Goal: Task Accomplishment & Management: Manage account settings

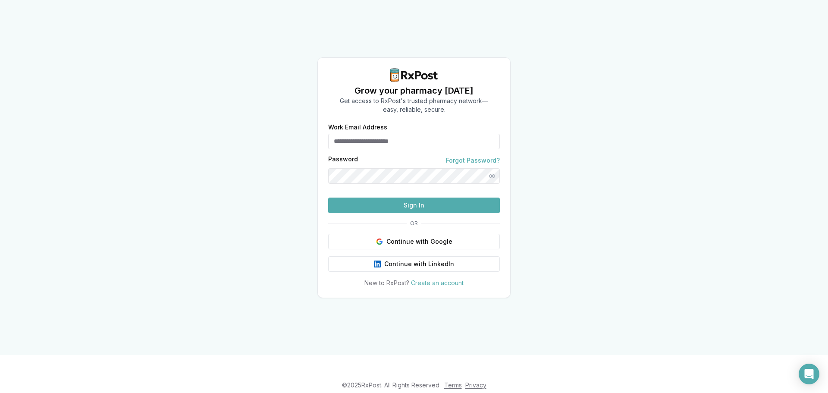
type input "**********"
click at [420, 213] on button "Sign In" at bounding box center [414, 206] width 172 height 16
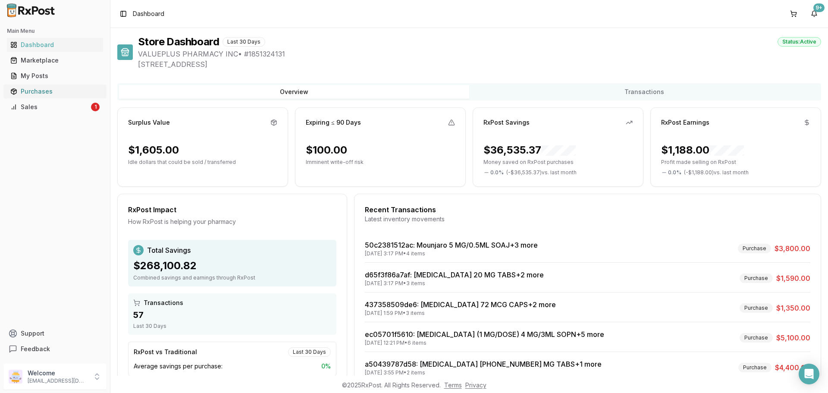
click at [42, 92] on div "Purchases" at bounding box center [54, 91] width 89 height 9
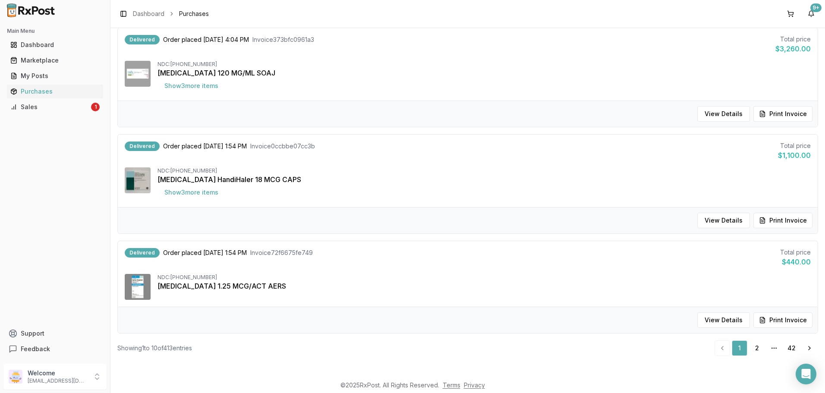
scroll to position [844, 0]
click at [753, 350] on link "2" at bounding box center [757, 347] width 16 height 16
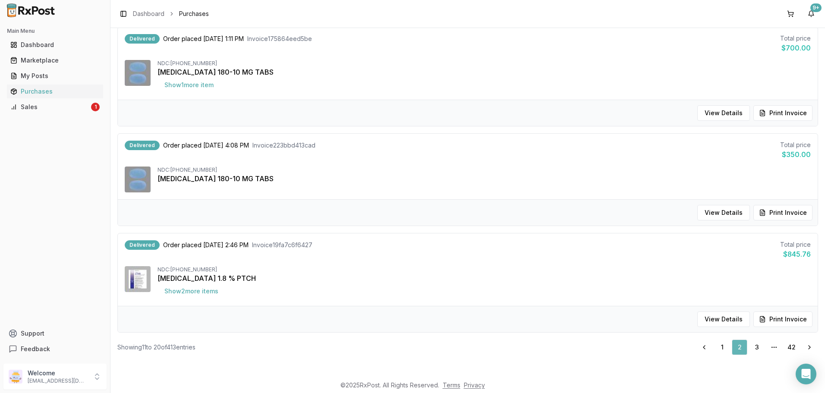
scroll to position [837, 0]
click at [757, 350] on link "3" at bounding box center [757, 347] width 16 height 16
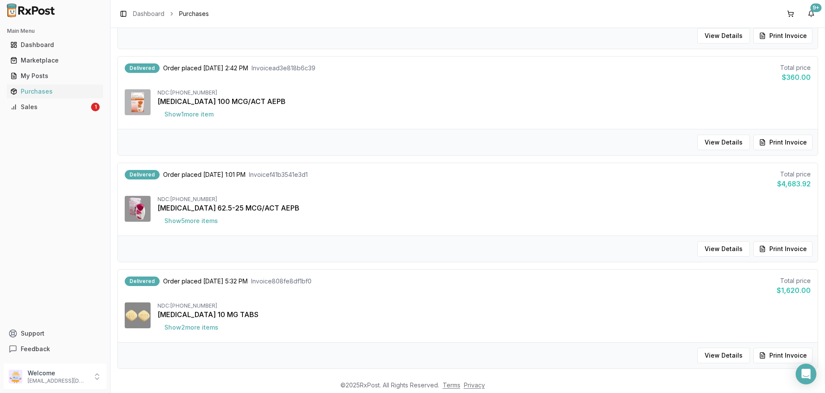
scroll to position [844, 0]
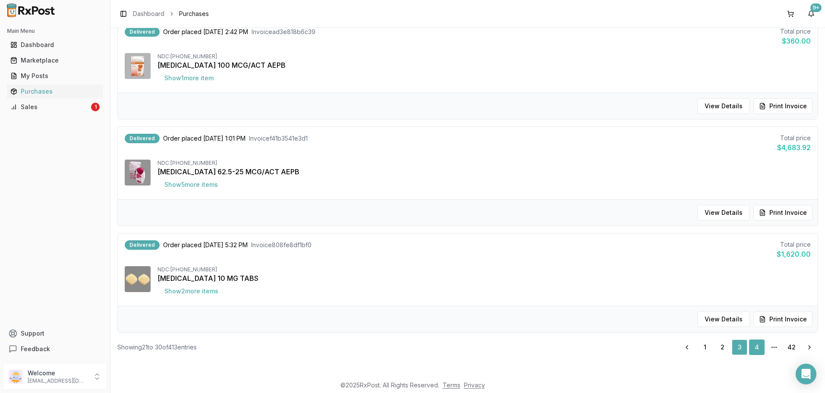
click at [753, 348] on link "4" at bounding box center [757, 347] width 16 height 16
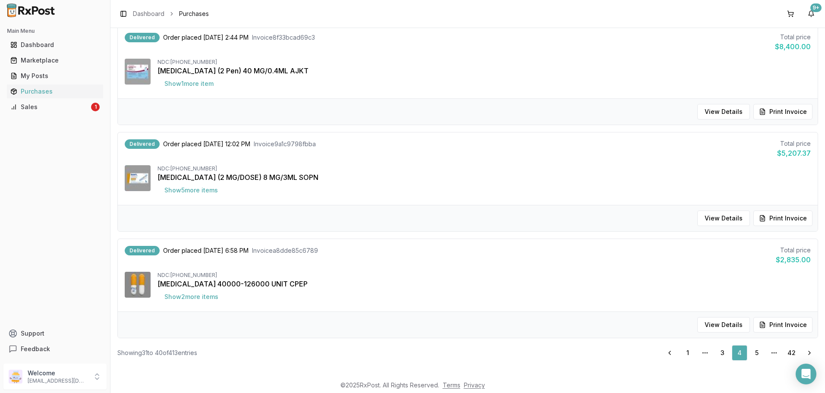
scroll to position [837, 0]
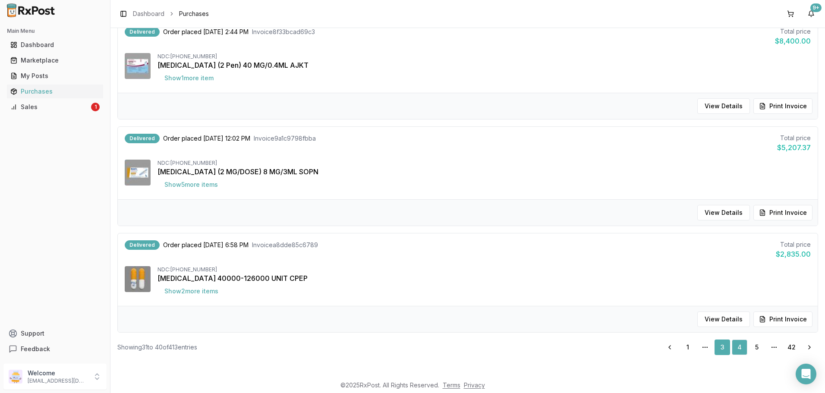
click at [716, 346] on link "3" at bounding box center [722, 347] width 16 height 16
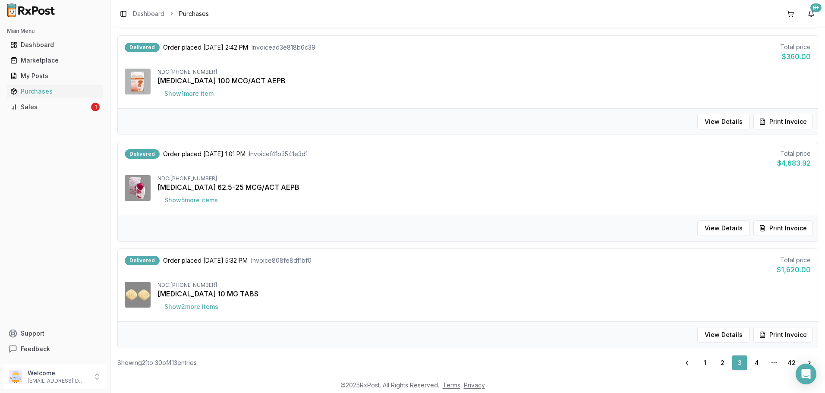
scroll to position [844, 0]
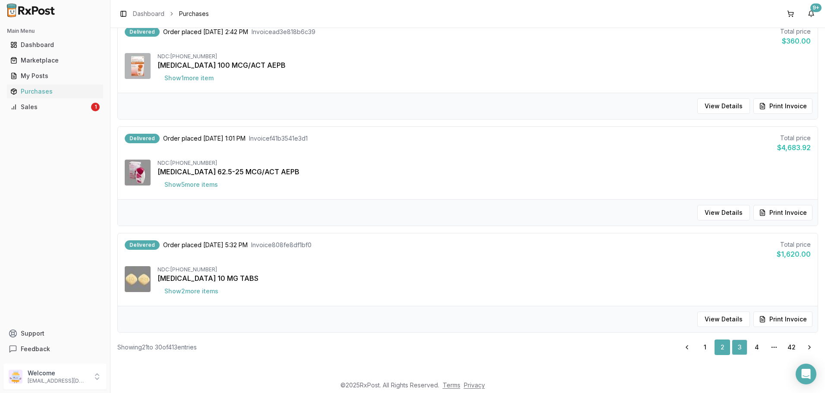
click at [718, 346] on link "2" at bounding box center [722, 347] width 16 height 16
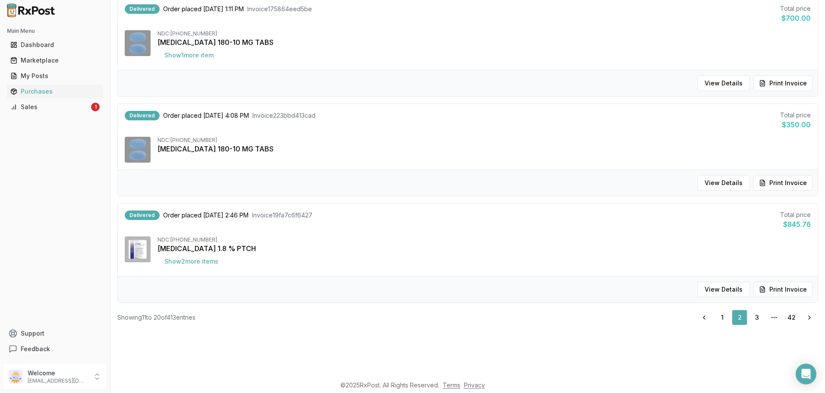
scroll to position [43, 0]
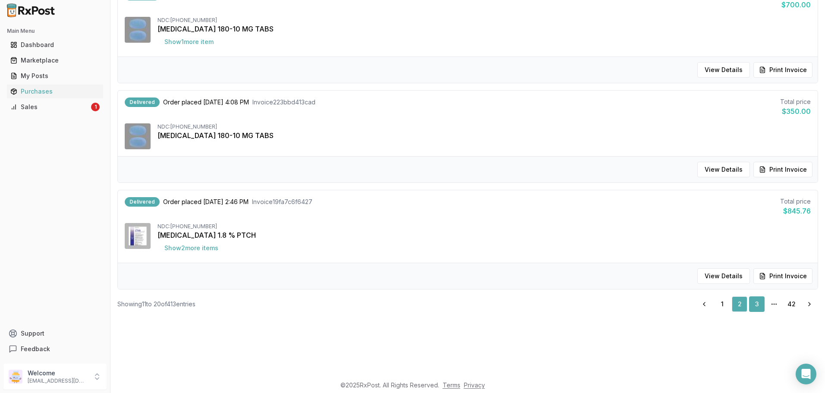
click at [750, 307] on link "3" at bounding box center [757, 304] width 16 height 16
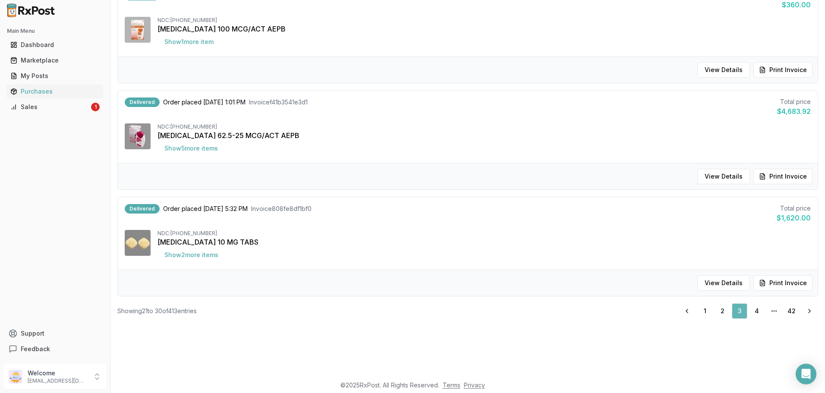
scroll to position [31, 0]
